Goal: Task Accomplishment & Management: Manage account settings

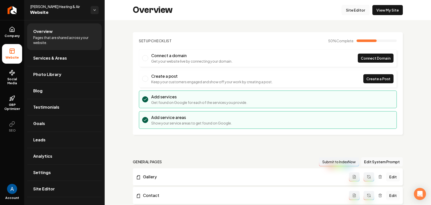
click at [351, 12] on link "Site Editor" at bounding box center [356, 10] width 28 height 10
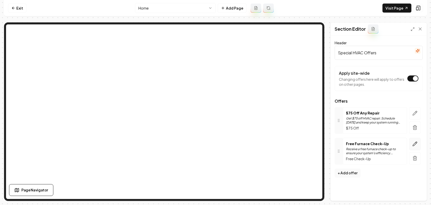
click at [415, 148] on button "button" at bounding box center [415, 144] width 12 height 12
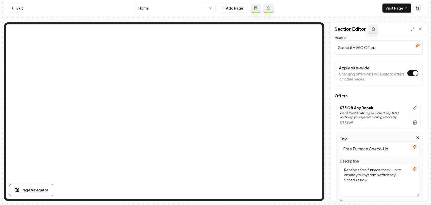
scroll to position [6, 0]
click at [390, 148] on input "Free Furnace Check-Up" at bounding box center [380, 148] width 80 height 14
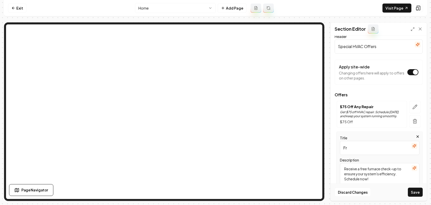
type input "F"
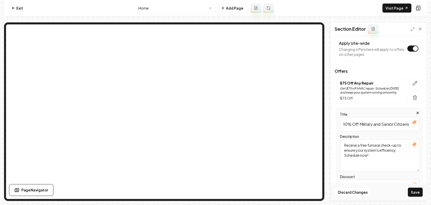
scroll to position [38, 0]
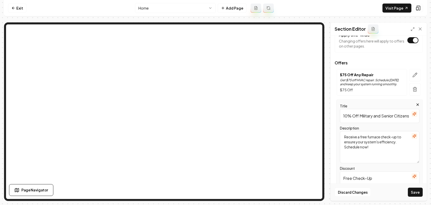
type input "10% Off Military and Senior Citizens"
click at [413, 115] on icon "button" at bounding box center [415, 114] width 4 height 4
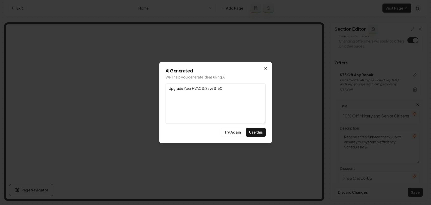
click at [266, 70] on icon "button" at bounding box center [266, 68] width 4 height 4
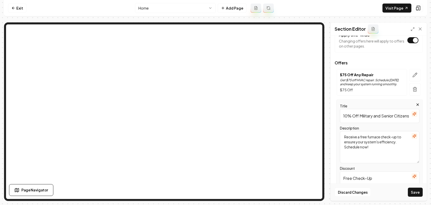
drag, startPoint x: 361, startPoint y: 138, endPoint x: 398, endPoint y: 142, distance: 36.7
click at [398, 142] on textarea "Receive a free furnace check-up to ensure your system's efficiency. Schedule no…" at bounding box center [380, 147] width 80 height 32
click at [361, 138] on textarea "Receive a 10% Discount Schedule now!" at bounding box center [380, 147] width 80 height 32
click at [367, 138] on textarea "We offer 10% Discount Schedule now!" at bounding box center [380, 147] width 80 height 32
click at [360, 138] on textarea "We offer 10% for Active Miliatry, Vetetans and Senior [DOMAIN_NAME] Schedule no…" at bounding box center [380, 147] width 80 height 32
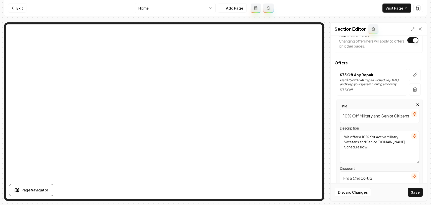
click at [370, 138] on textarea "We offer a 10% for Active Miliatry, Vetetans and Senior [DOMAIN_NAME] Schedule …" at bounding box center [380, 147] width 80 height 32
click at [372, 138] on textarea "We offer a 10% for Active Miliatry, Vetetans and Senior [DOMAIN_NAME] Schedule …" at bounding box center [380, 147] width 80 height 32
click at [371, 138] on textarea "We offer a 10% for Active Miliatry, Vetetans and Senior [DOMAIN_NAME] Schedule …" at bounding box center [380, 147] width 80 height 32
click at [353, 144] on textarea "We offer a 10% discount for Active Miliatry, Vetetans and Senior [DOMAIN_NAME] …" at bounding box center [380, 147] width 80 height 32
click at [367, 143] on textarea "We offer a 10% discount for Active Military, Vetetans and Senior [DOMAIN_NAME] …" at bounding box center [380, 147] width 80 height 32
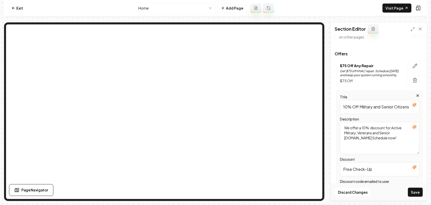
scroll to position [48, 0]
click at [359, 139] on textarea "We offer a 10% discount for Active Military, Veterans and Senior [DOMAIN_NAME] …" at bounding box center [380, 137] width 80 height 32
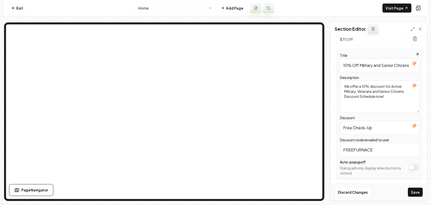
scroll to position [89, 0]
type textarea "We offer a 10% discount for Active Military, Veterans and Senior Citizens. Disc…"
drag, startPoint x: 374, startPoint y: 127, endPoint x: 333, endPoint y: 125, distance: 41.1
click at [333, 125] on div "Header Special HVAC Offers Apply site-wide Changing offers here will apply to o…" at bounding box center [379, 118] width 96 height 165
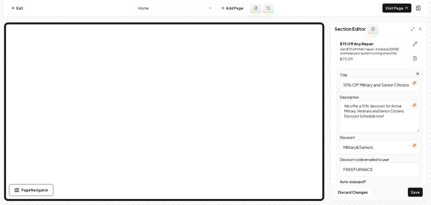
scroll to position [70, 0]
type input "Military&Seniors"
click at [418, 196] on button "Save" at bounding box center [415, 192] width 15 height 9
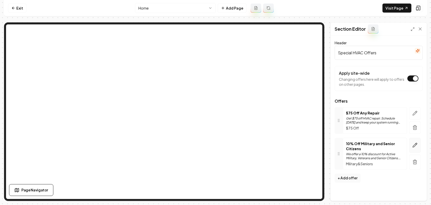
click at [416, 149] on button "button" at bounding box center [415, 145] width 12 height 15
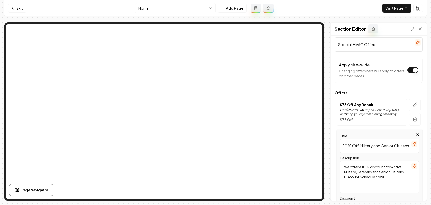
scroll to position [0, 4]
drag, startPoint x: 361, startPoint y: 146, endPoint x: 408, endPoint y: 146, distance: 47.1
click at [408, 146] on div "Title 10% Off Military and Senior Citizens" at bounding box center [380, 143] width 80 height 20
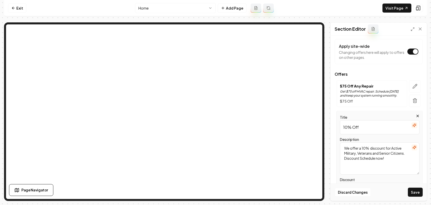
scroll to position [32, 0]
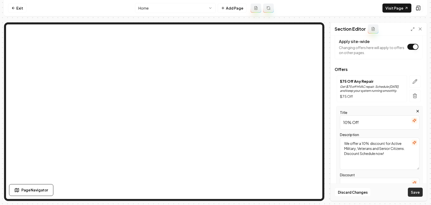
type input "10% Off"
click at [411, 188] on button "Save" at bounding box center [415, 192] width 15 height 9
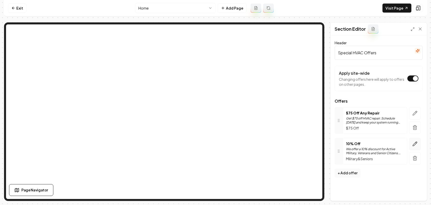
click at [417, 144] on icon "button" at bounding box center [415, 144] width 5 height 5
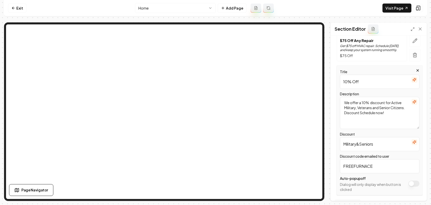
scroll to position [73, 0]
click at [360, 114] on textarea "We offer a 10% discount for Active Military, Veterans and Senior Citizens. Disc…" at bounding box center [380, 113] width 80 height 32
click at [361, 114] on textarea "We offer a 10% discount for Active Military, Veterans and Senior Citizens. Disc…" at bounding box center [380, 113] width 80 height 32
click at [361, 113] on textarea "We offer a 10% discount for Active Military, Veterans and Senior Citizens. Disc…" at bounding box center [380, 113] width 80 height 32
type textarea "We offer a 10% discount for Active Military, Veterans and Senior Citizens. Sche…"
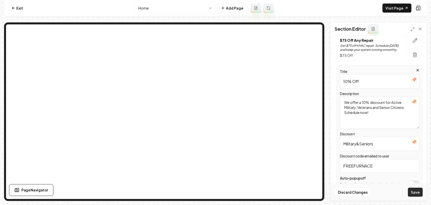
click at [418, 192] on button "Save" at bounding box center [415, 192] width 15 height 9
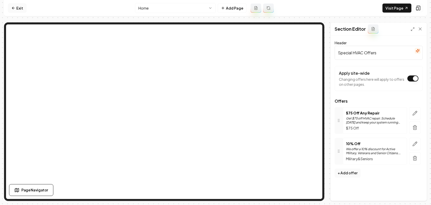
click at [16, 8] on link "Exit" at bounding box center [17, 8] width 18 height 9
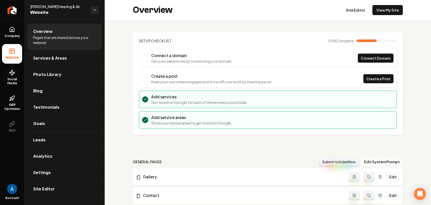
click at [47, 37] on span "Pages that are shared across your website." at bounding box center [64, 40] width 62 height 10
click at [14, 33] on link "Company" at bounding box center [12, 32] width 20 height 20
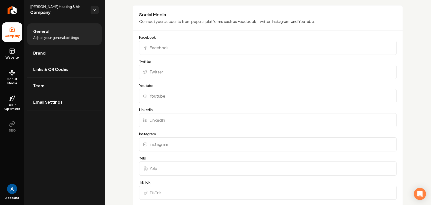
scroll to position [485, 0]
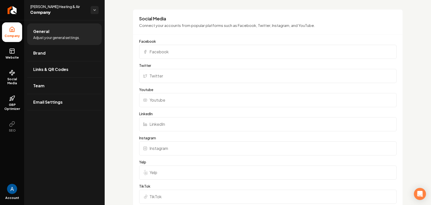
click at [168, 53] on input "Facebook" at bounding box center [268, 52] width 258 height 14
paste input "[URL][DOMAIN_NAME]"
type input "[URL][DOMAIN_NAME]"
click at [172, 76] on input "Twitter" at bounding box center [268, 76] width 258 height 14
click at [162, 125] on input "LinkedIn" at bounding box center [268, 124] width 258 height 14
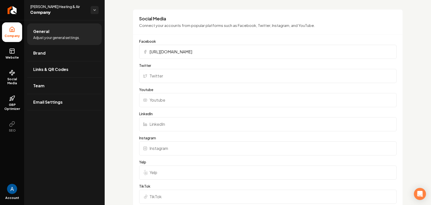
click at [167, 146] on input "Instagram" at bounding box center [268, 149] width 258 height 14
paste input "[URL][DOMAIN_NAME]"
type input "[URL][DOMAIN_NAME]"
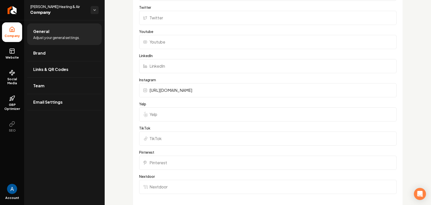
scroll to position [550, 0]
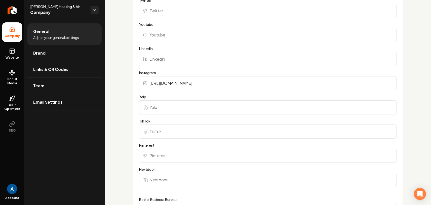
click at [177, 106] on input "Yelp" at bounding box center [268, 107] width 258 height 14
paste input "[URL][DOMAIN_NAME][PERSON_NAME]"
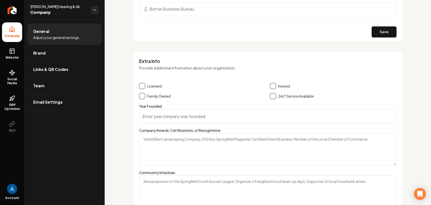
scroll to position [752, 0]
type input "[URL][DOMAIN_NAME][PERSON_NAME]"
click at [141, 85] on button "Main content area" at bounding box center [142, 85] width 6 height 6
click at [273, 84] on button "Main content area" at bounding box center [273, 85] width 6 height 6
click at [146, 96] on div "Family Owned" at bounding box center [202, 95] width 127 height 6
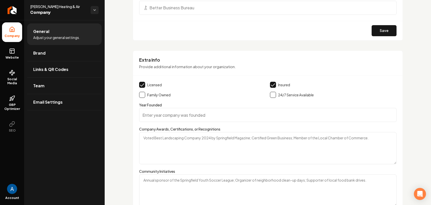
click at [144, 95] on button "Main content area" at bounding box center [142, 95] width 6 height 6
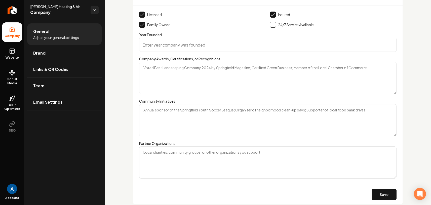
scroll to position [824, 0]
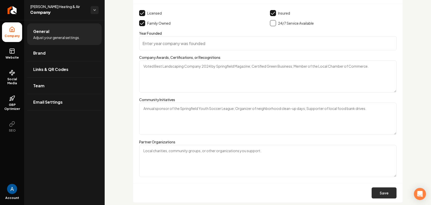
click at [376, 194] on button "Save" at bounding box center [384, 193] width 25 height 11
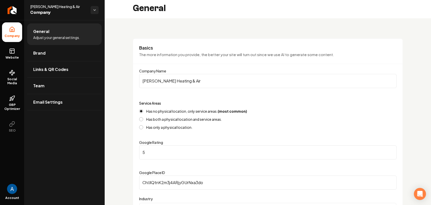
scroll to position [0, 0]
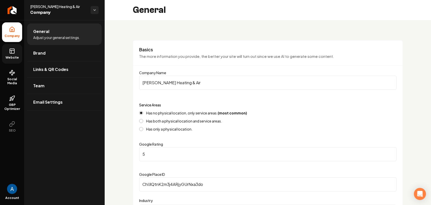
click at [14, 53] on rect at bounding box center [12, 51] width 5 height 5
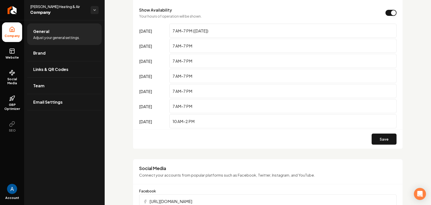
scroll to position [842, 0]
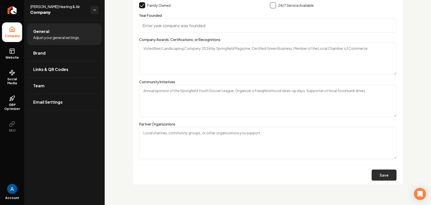
drag, startPoint x: 394, startPoint y: 180, endPoint x: 391, endPoint y: 179, distance: 2.9
click at [394, 180] on div "Save" at bounding box center [268, 174] width 270 height 19
click at [387, 178] on button "Save" at bounding box center [384, 175] width 25 height 11
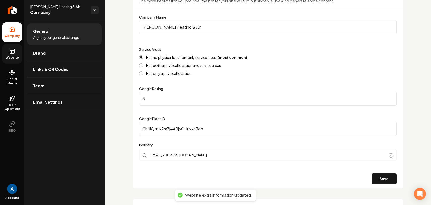
scroll to position [0, 0]
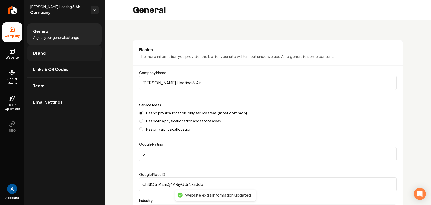
click at [35, 55] on span "Brand" at bounding box center [39, 53] width 12 height 6
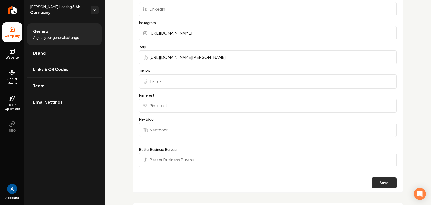
scroll to position [599, 0]
click at [375, 183] on button "Save" at bounding box center [384, 183] width 25 height 11
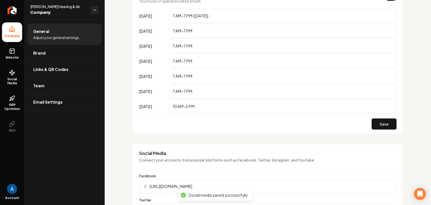
scroll to position [346, 0]
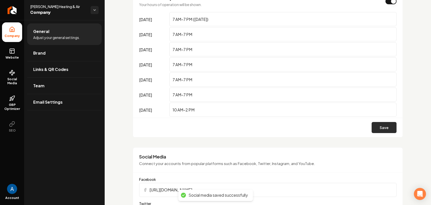
click at [389, 126] on button "Save" at bounding box center [384, 127] width 25 height 11
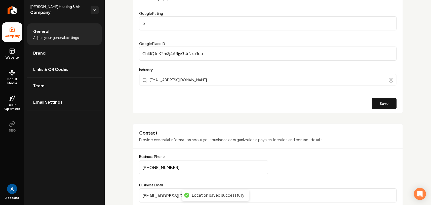
scroll to position [110, 0]
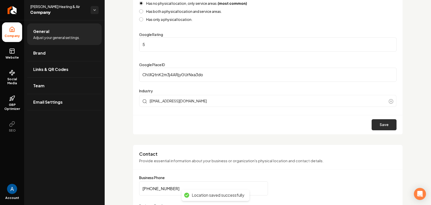
click at [382, 123] on button "Save" at bounding box center [384, 124] width 25 height 11
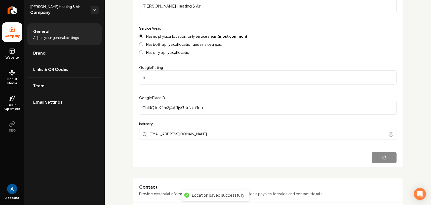
scroll to position [0, 0]
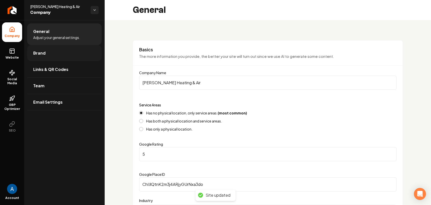
click at [39, 55] on span "Brand" at bounding box center [39, 53] width 12 height 6
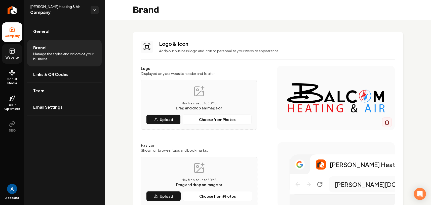
click at [13, 52] on icon at bounding box center [12, 51] width 6 height 6
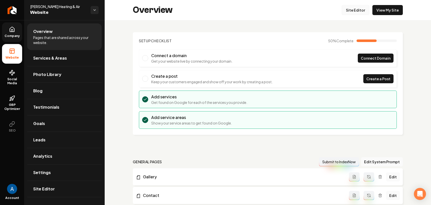
click at [357, 10] on link "Site Editor" at bounding box center [356, 10] width 28 height 10
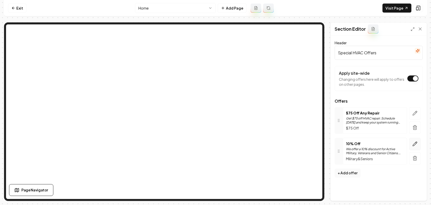
click at [412, 145] on button "button" at bounding box center [415, 144] width 12 height 12
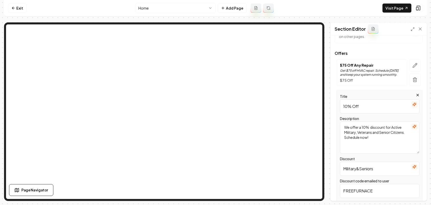
scroll to position [51, 0]
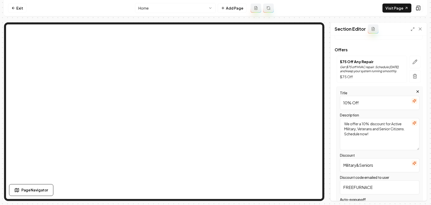
drag, startPoint x: 377, startPoint y: 166, endPoint x: 336, endPoint y: 164, distance: 41.1
click at [336, 164] on div "Title 10% Off Description We offer a 10% discount for Active Military, Veterans…" at bounding box center [379, 152] width 88 height 130
type input "10% Off"
drag, startPoint x: 364, startPoint y: 103, endPoint x: 329, endPoint y: 98, distance: 35.6
click at [329, 98] on div "Page Settings Section Editor Header Special HVAC Offers Apply site-wide Changin…" at bounding box center [215, 111] width 423 height 179
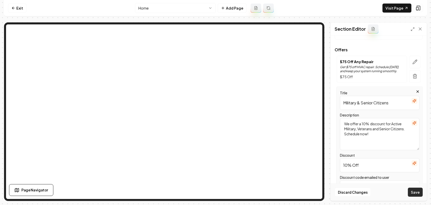
type input "Military & Senior Citizens"
click at [416, 195] on button "Save" at bounding box center [415, 192] width 15 height 9
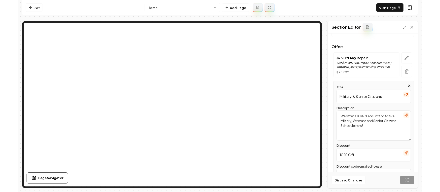
scroll to position [0, 0]
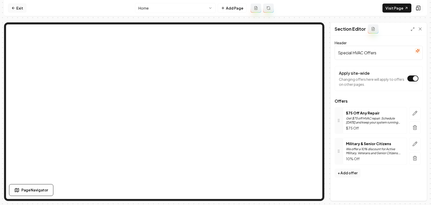
click at [15, 8] on link "Exit" at bounding box center [17, 8] width 18 height 9
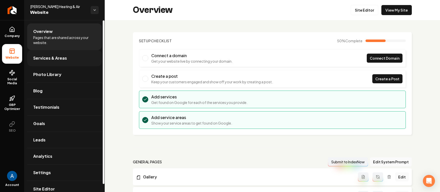
click at [44, 56] on span "Services & Areas" at bounding box center [50, 58] width 34 height 6
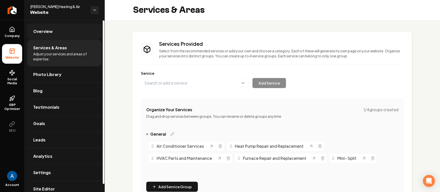
click at [36, 37] on link "Overview" at bounding box center [64, 31] width 75 height 16
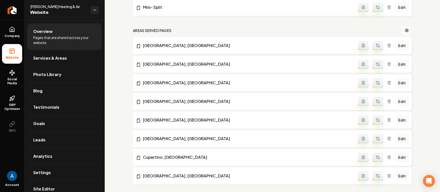
scroll to position [306, 0]
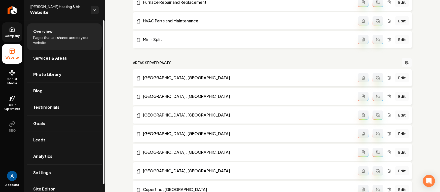
click at [14, 34] on span "Company" at bounding box center [12, 36] width 19 height 4
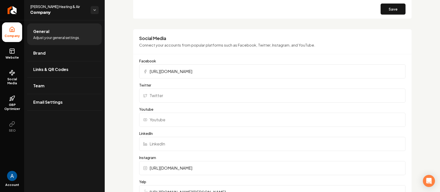
scroll to position [473, 0]
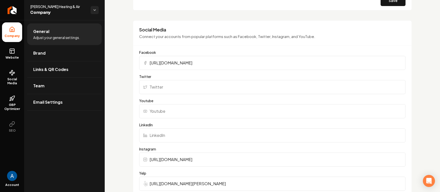
drag, startPoint x: 265, startPoint y: 159, endPoint x: 150, endPoint y: 160, distance: 114.8
click at [150, 160] on input "[URL][DOMAIN_NAME]" at bounding box center [272, 160] width 266 height 14
paste input "[URL][DOMAIN_NAME]"
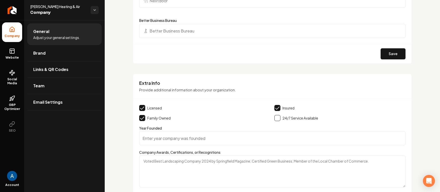
scroll to position [706, 0]
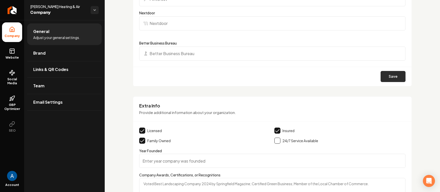
type input "[URL][DOMAIN_NAME]"
click at [382, 78] on button "Save" at bounding box center [393, 76] width 25 height 11
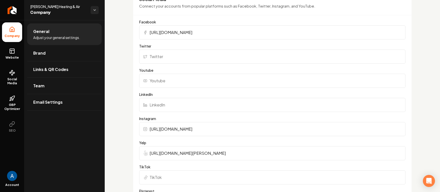
scroll to position [470, 0]
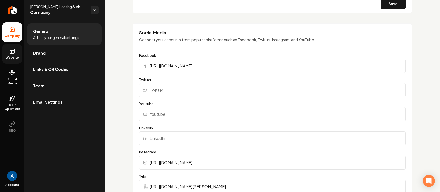
click at [7, 51] on link "Website" at bounding box center [12, 54] width 20 height 20
